Goal: Task Accomplishment & Management: Use online tool/utility

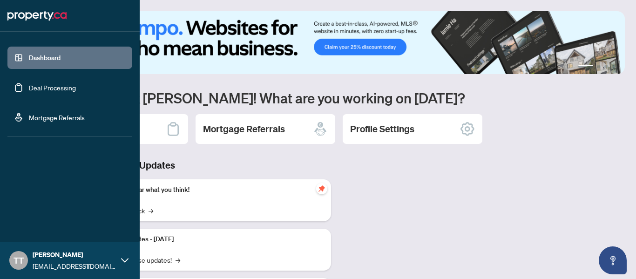
click at [39, 62] on link "Dashboard" at bounding box center [45, 58] width 32 height 8
click at [54, 83] on link "Deal Processing" at bounding box center [52, 87] width 47 height 8
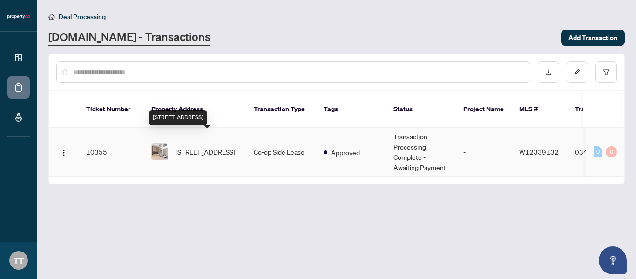
click at [188, 147] on span "[STREET_ADDRESS]" at bounding box center [206, 152] width 60 height 10
